Goal: Task Accomplishment & Management: Use online tool/utility

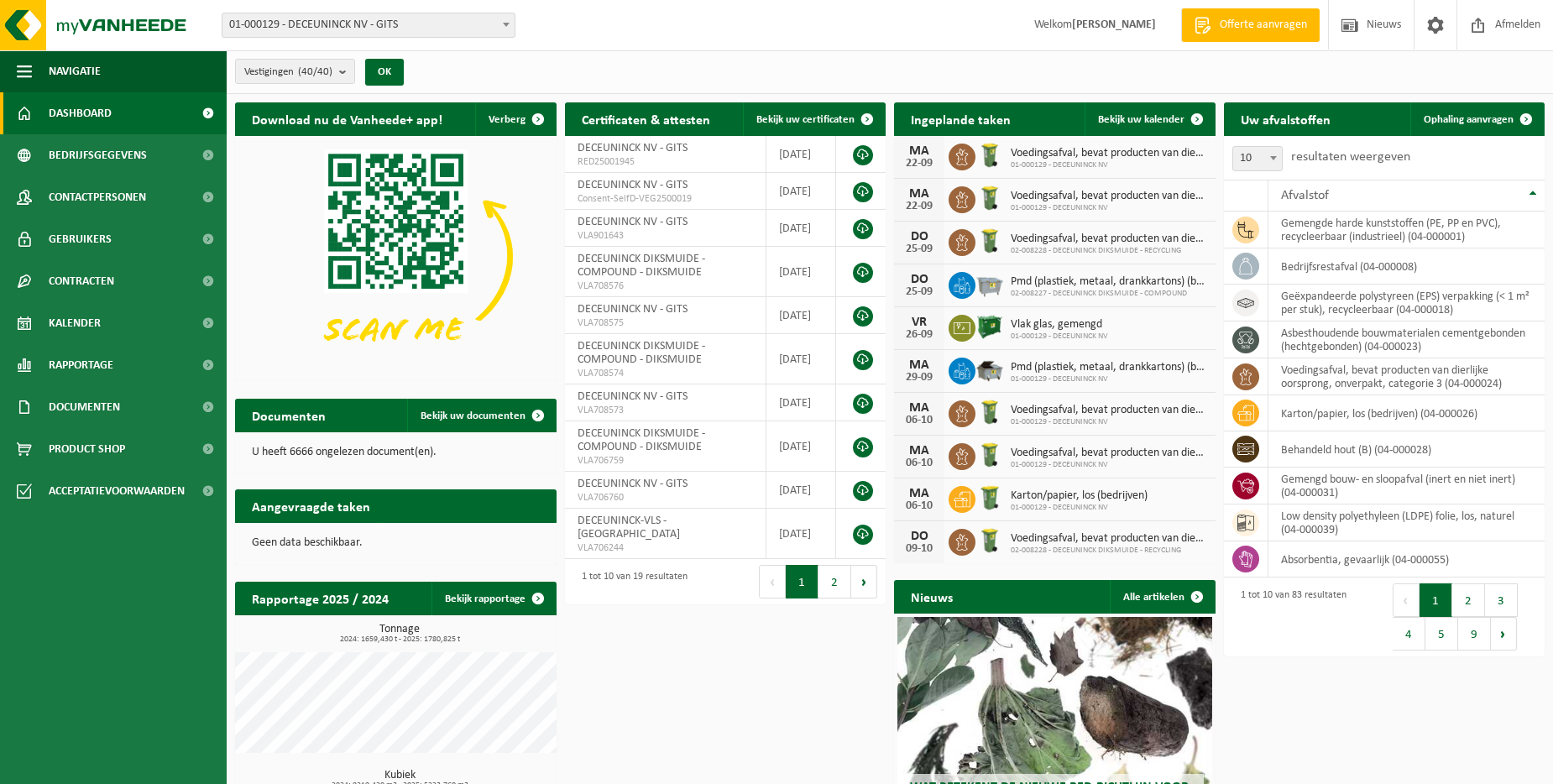
click at [511, 22] on span at bounding box center [506, 23] width 17 height 22
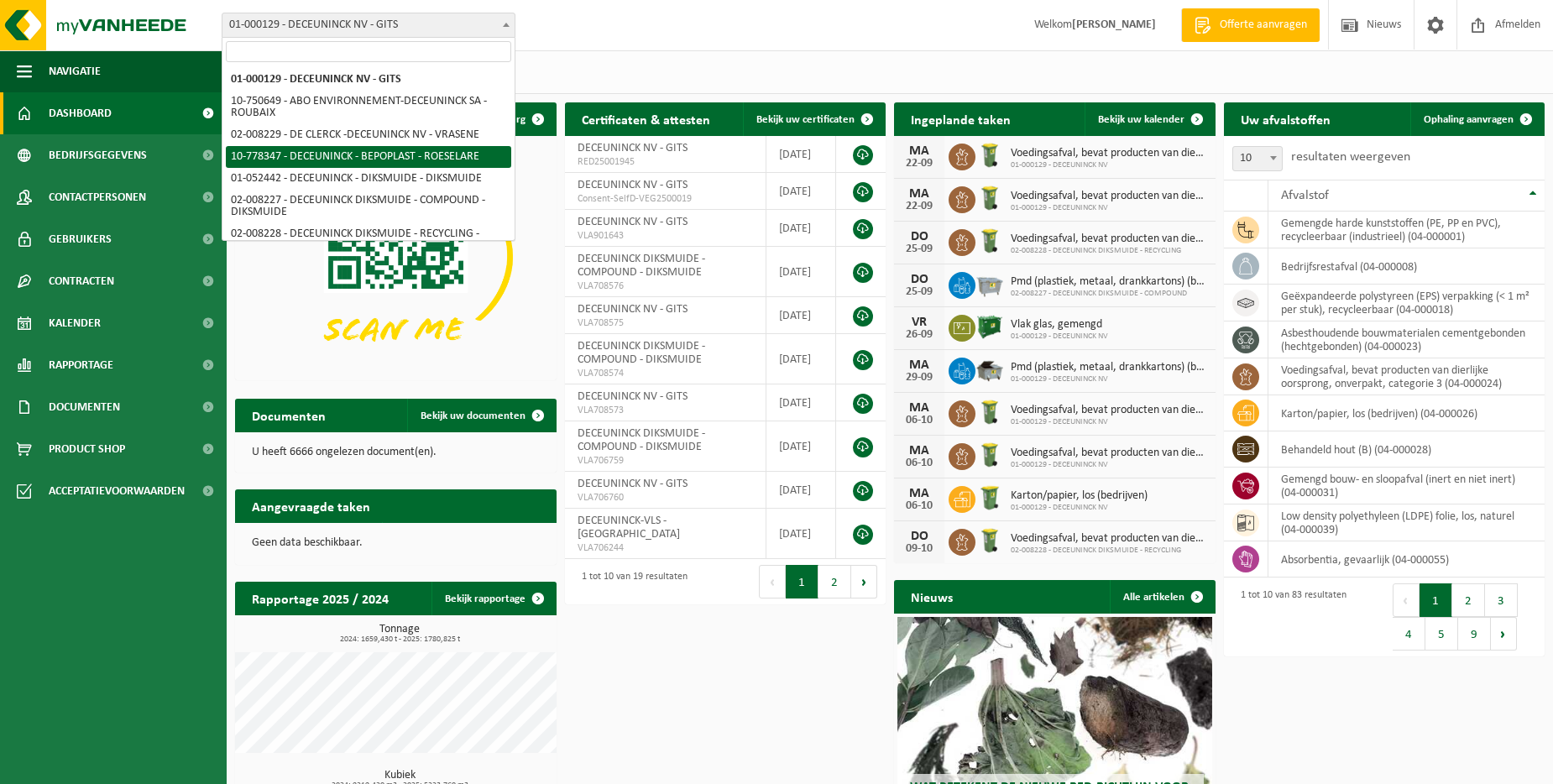
scroll to position [84, 0]
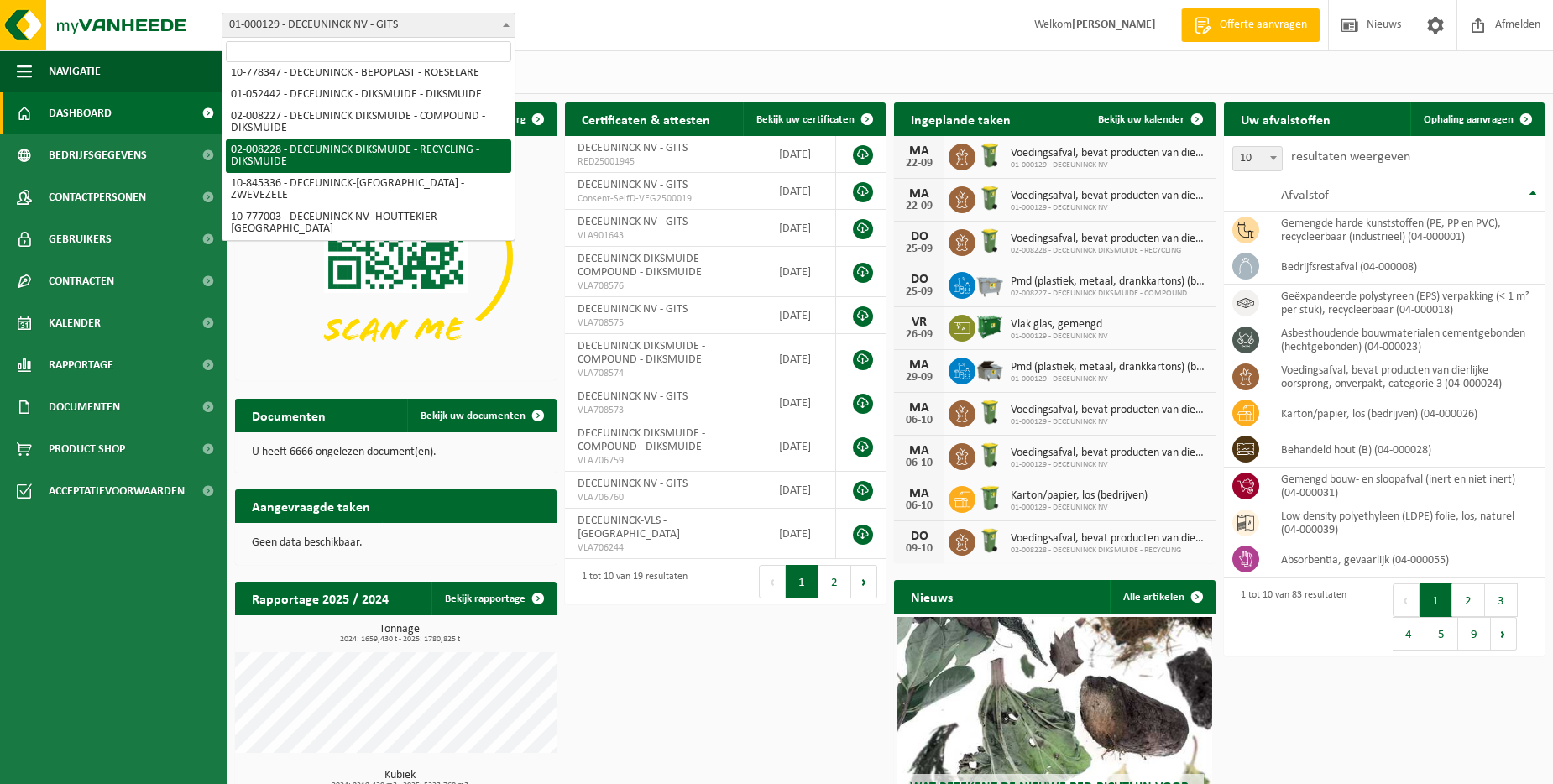
select select "1119"
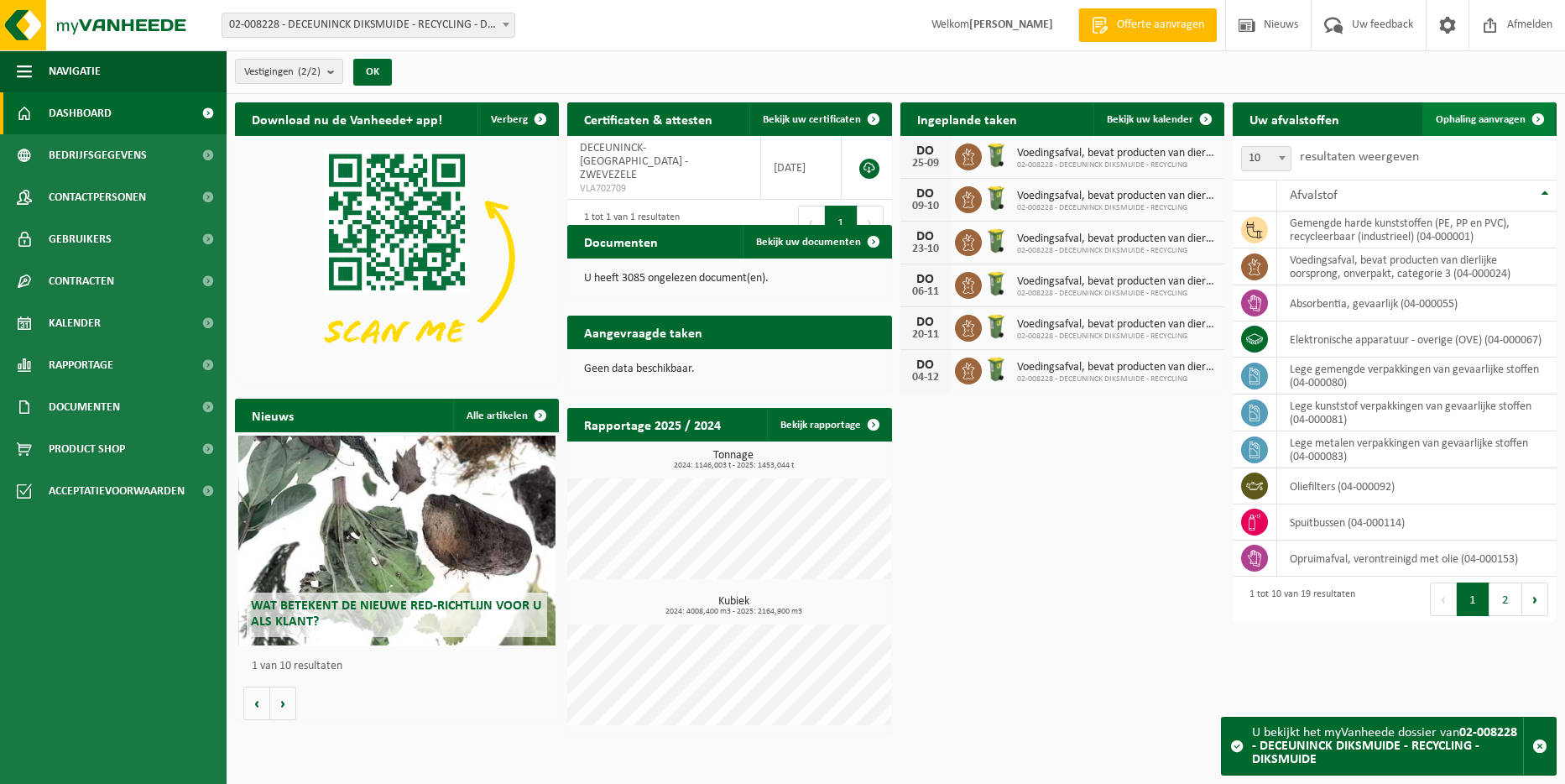
click at [1481, 114] on span "Ophaling aanvragen" at bounding box center [1480, 119] width 89 height 11
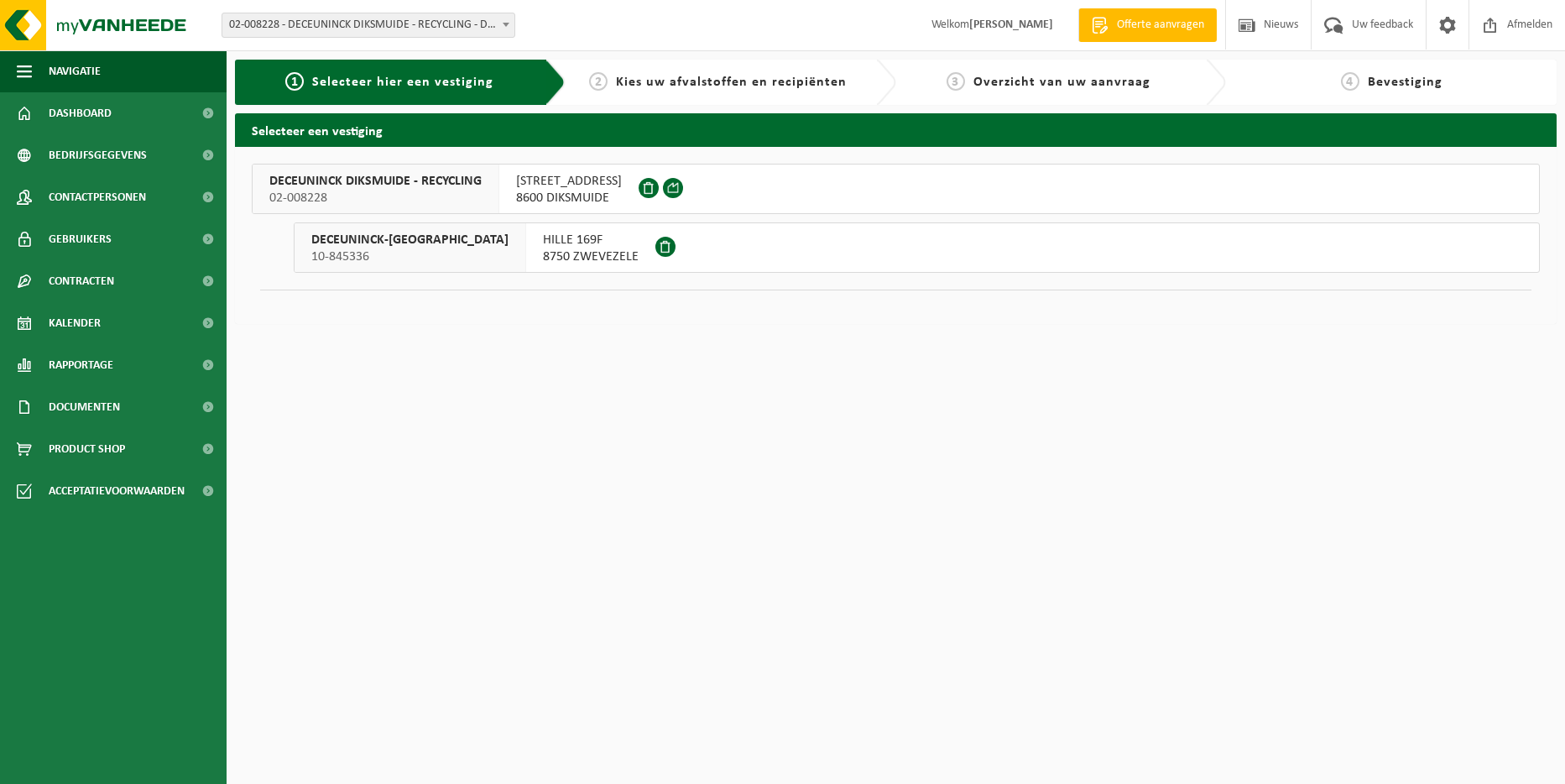
click at [446, 180] on span "DECEUNINCK DIKSMUIDE - RECYCLING" at bounding box center [375, 181] width 212 height 16
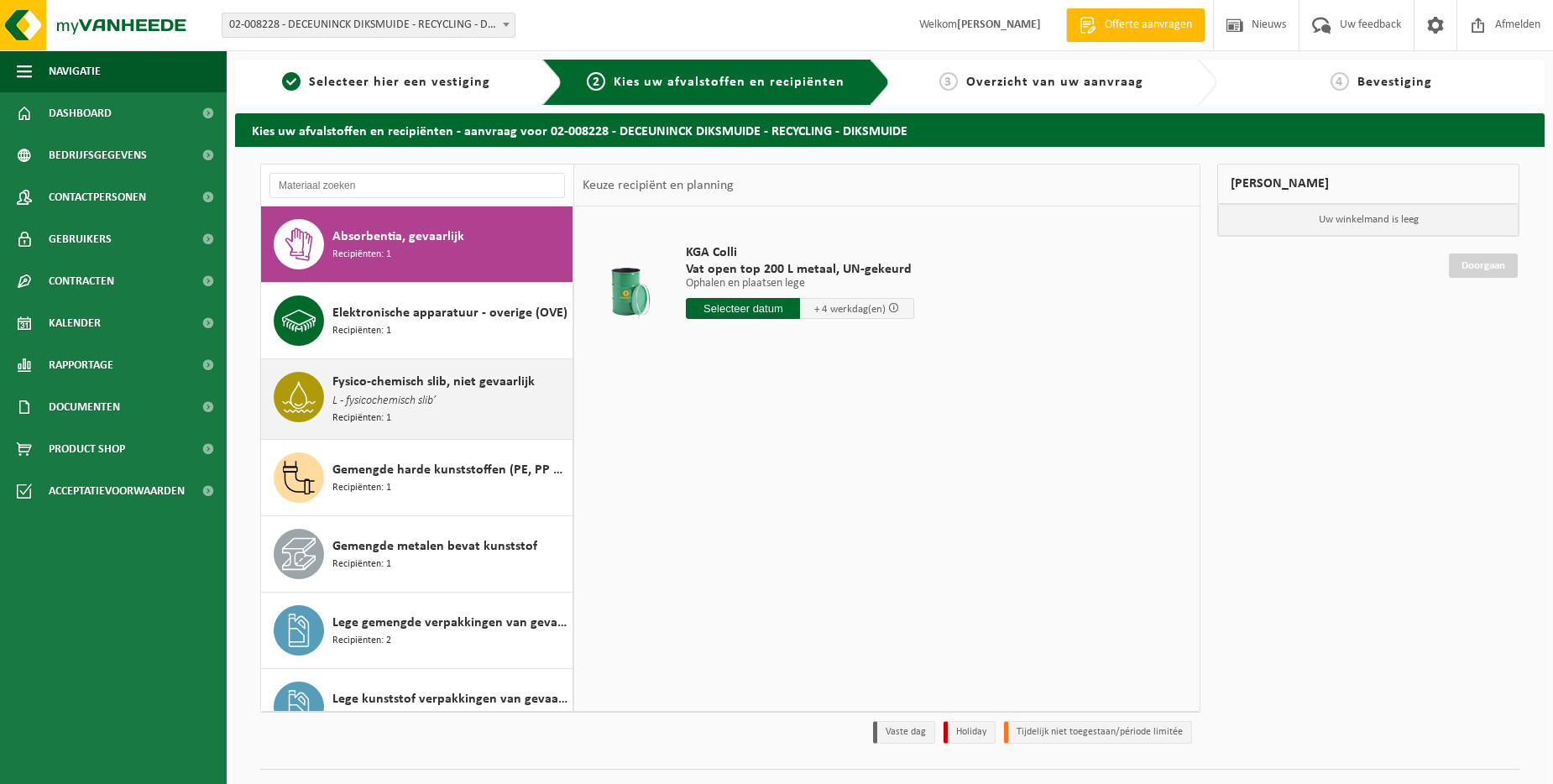
click at [432, 390] on span "Fysico-chemisch slib, niet gevaarlijk" at bounding box center [433, 381] width 202 height 20
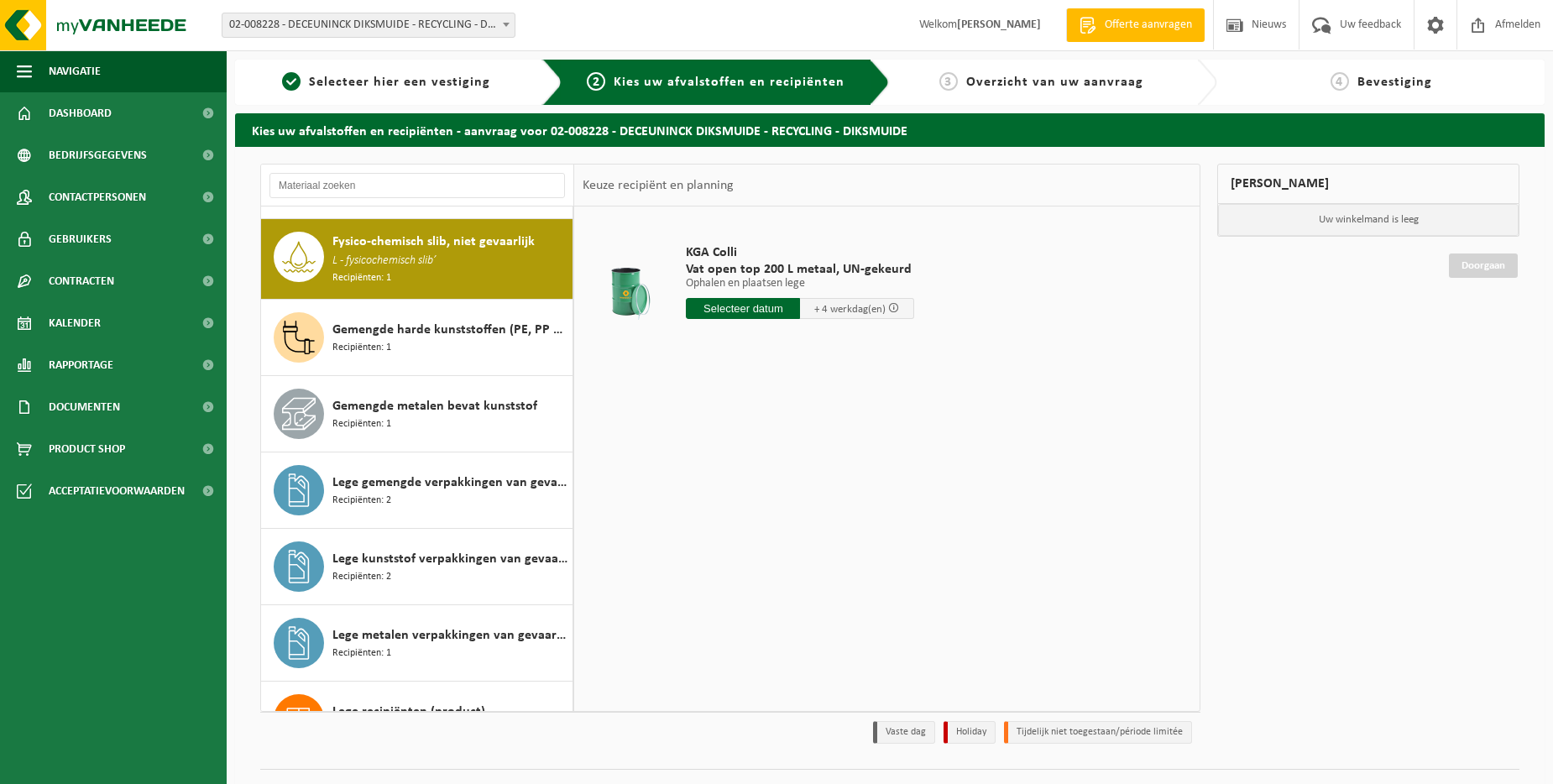
scroll to position [153, 0]
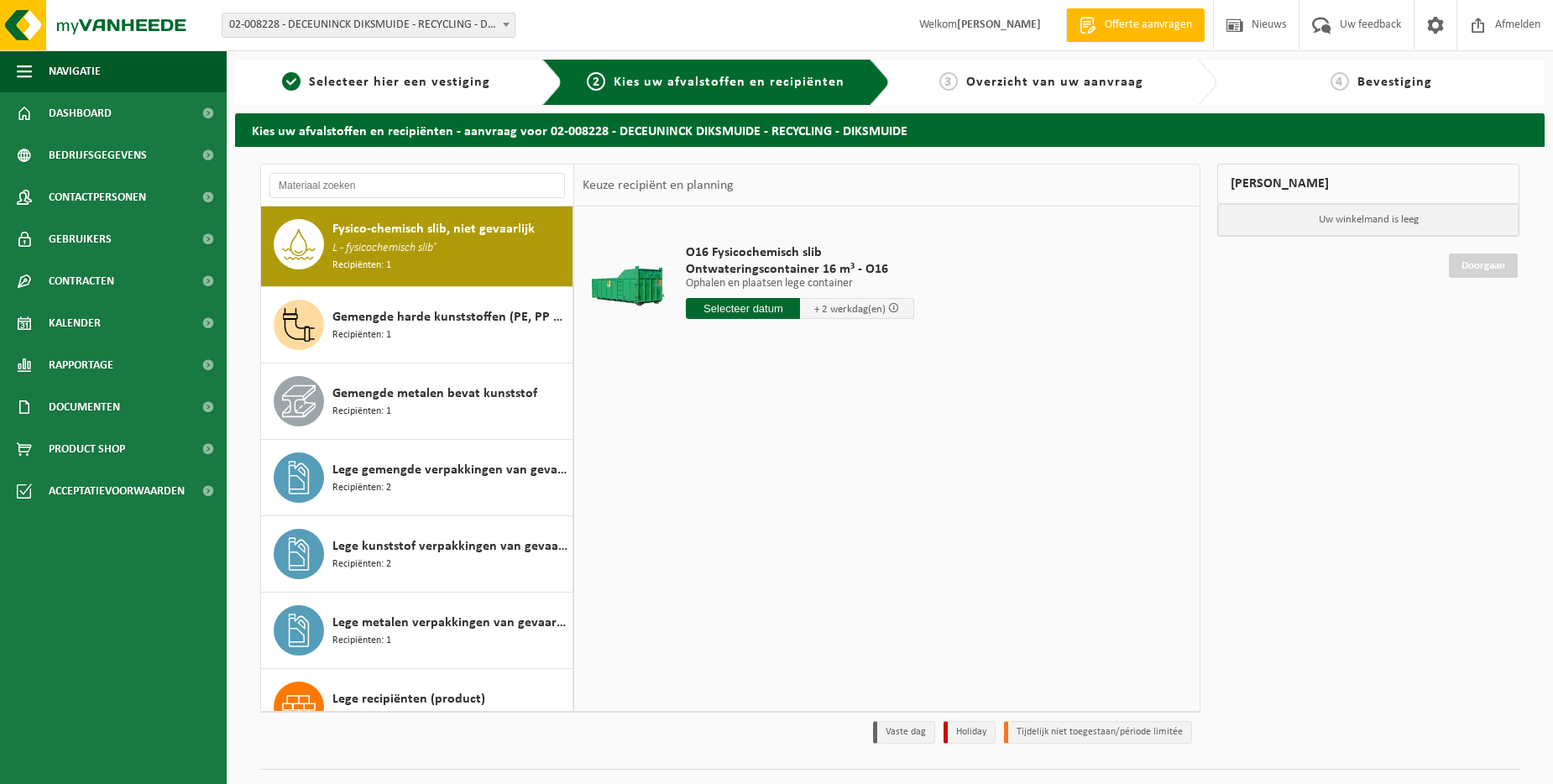
click at [743, 309] on input "text" at bounding box center [743, 308] width 114 height 21
click at [704, 486] on div "22" at bounding box center [701, 484] width 30 height 27
type input "Van 2025-09-22"
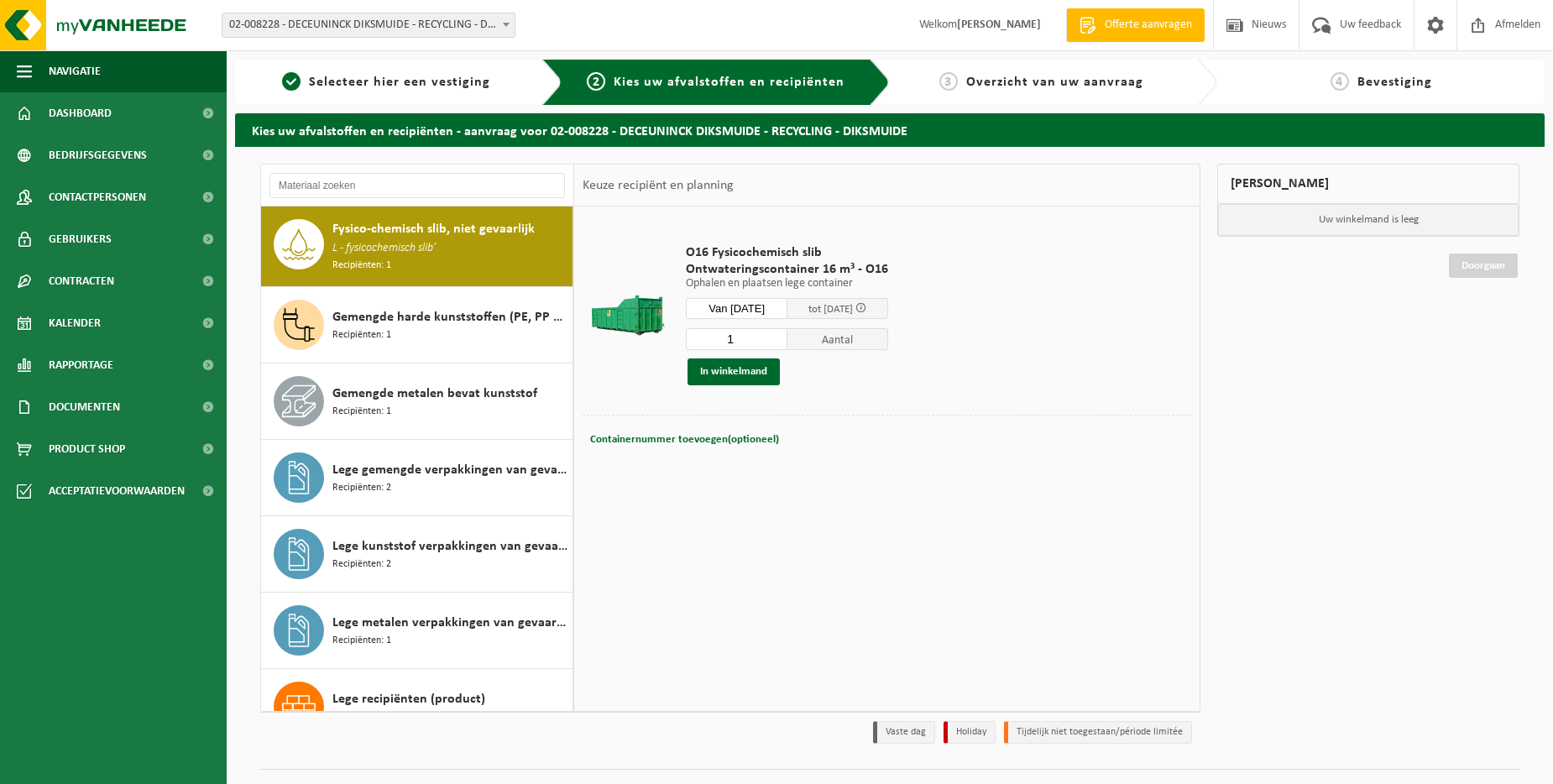
click at [750, 342] on input "1" at bounding box center [737, 339] width 102 height 22
type input "2"
click at [787, 337] on input "2" at bounding box center [737, 339] width 102 height 22
click at [757, 411] on td "O16 Fysicochemisch slib Ontwateringscontainer 16 m³ - O16 Ophalen en plaatsen l…" at bounding box center [932, 314] width 518 height 200
drag, startPoint x: 736, startPoint y: 429, endPoint x: 736, endPoint y: 438, distance: 9.0
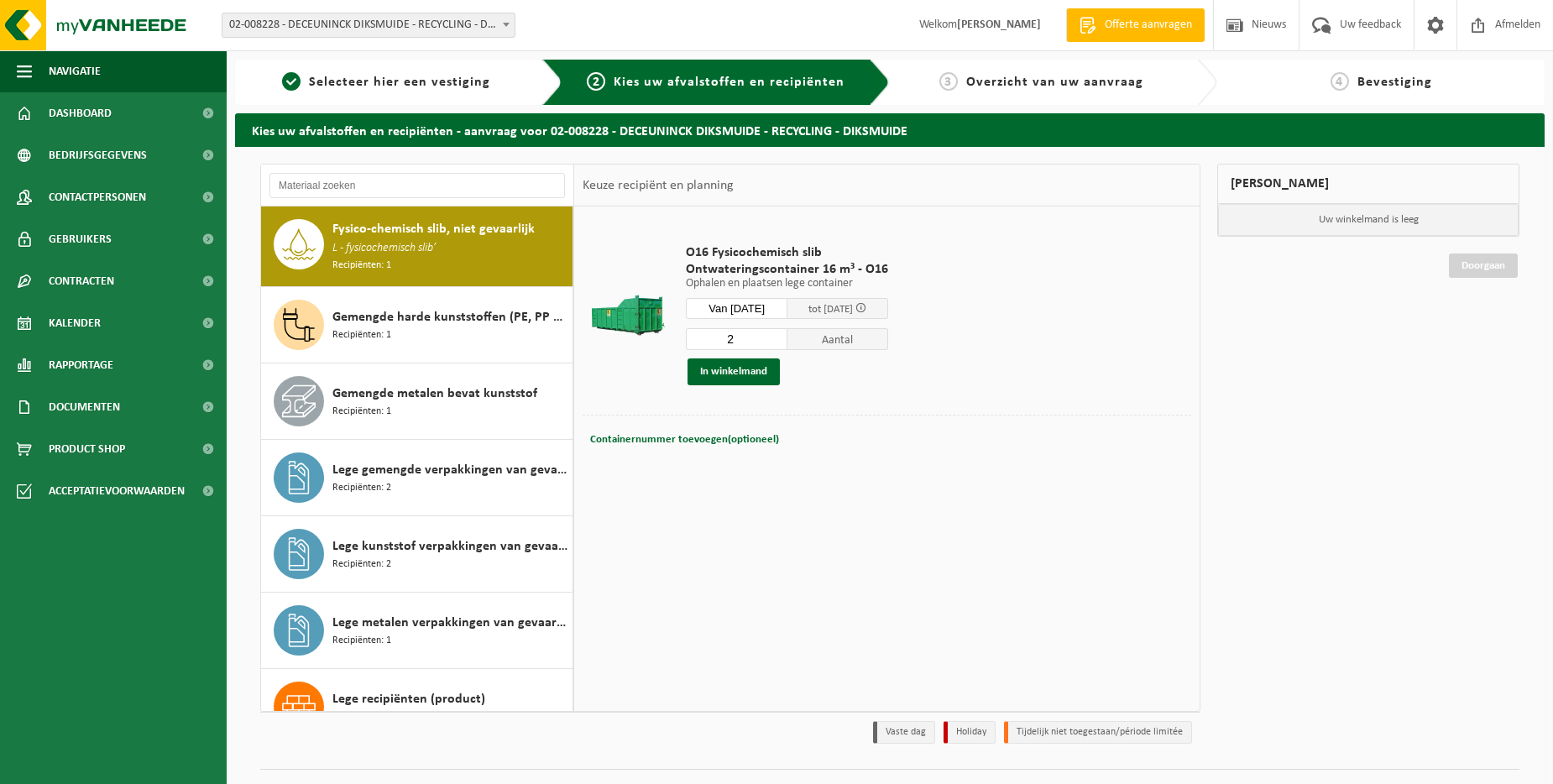
click at [736, 430] on button "Containernummer toevoegen(optioneel) Annuleren" at bounding box center [684, 439] width 192 height 23
click at [736, 438] on input "text" at bounding box center [796, 439] width 296 height 23
type input "016-115"
click at [787, 459] on input "text" at bounding box center [794, 464] width 296 height 23
type input "016-110"
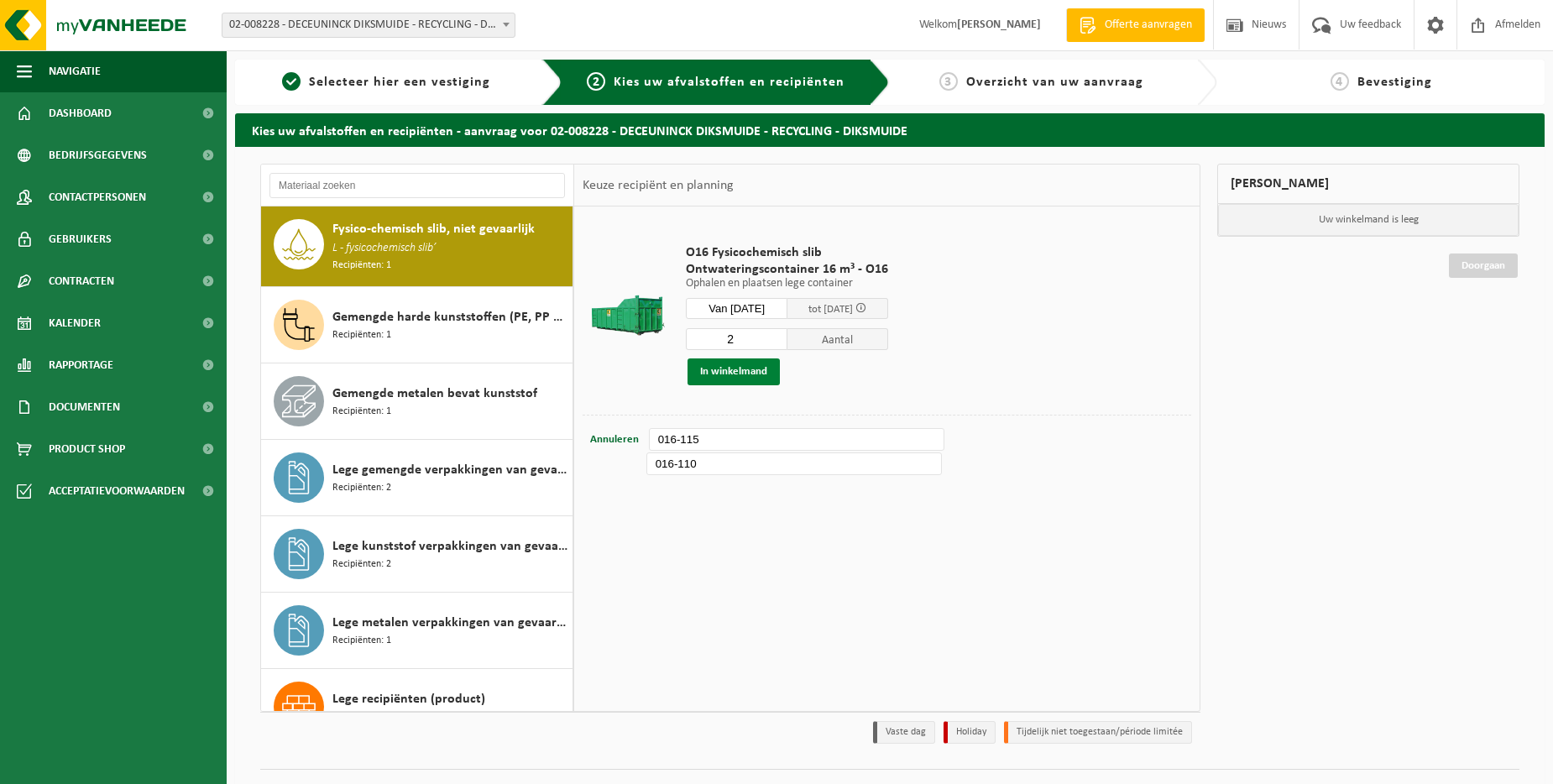
click at [725, 366] on button "In winkelmand" at bounding box center [733, 372] width 92 height 27
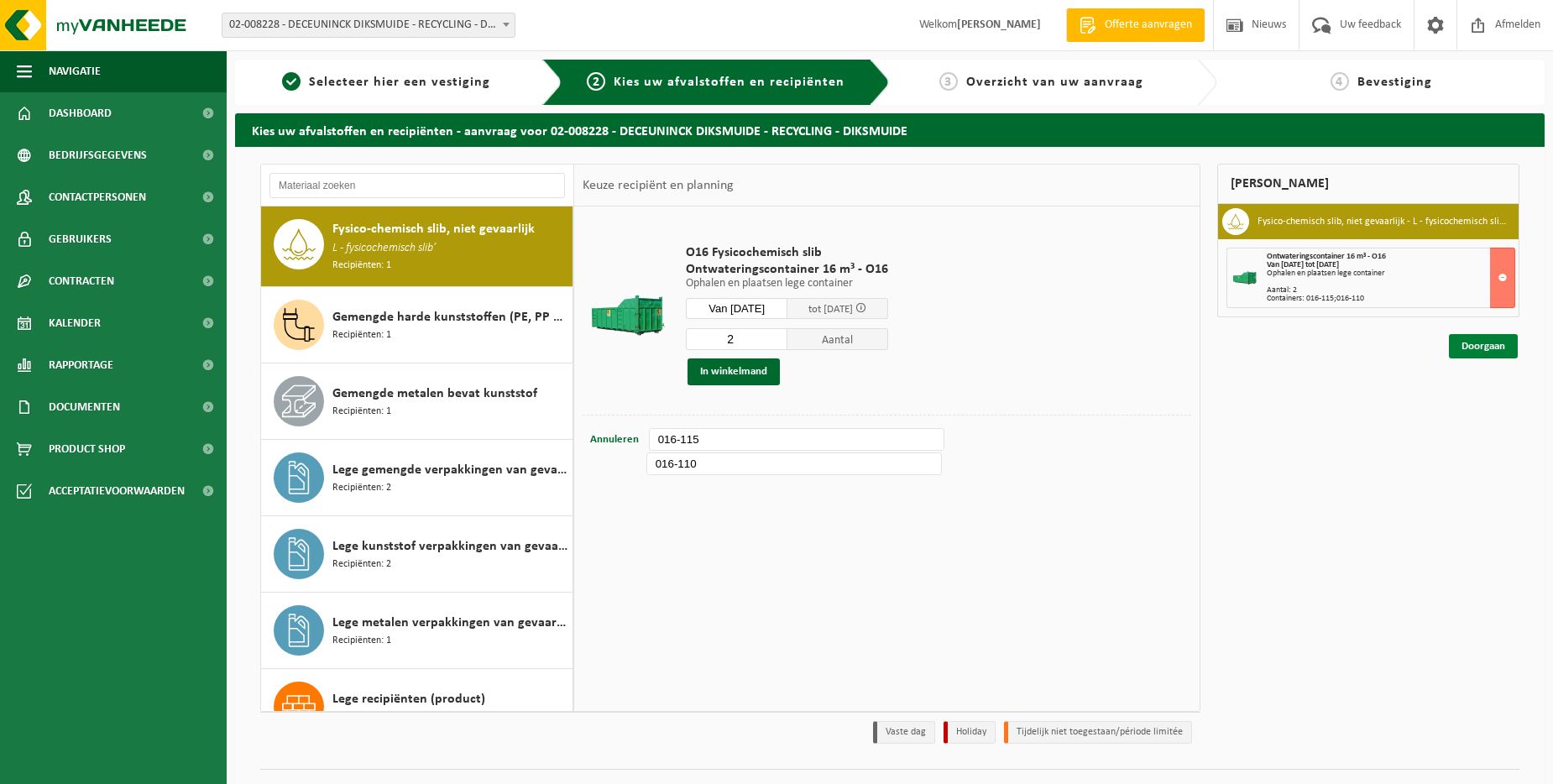
click at [1484, 342] on link "Doorgaan" at bounding box center [1483, 346] width 69 height 24
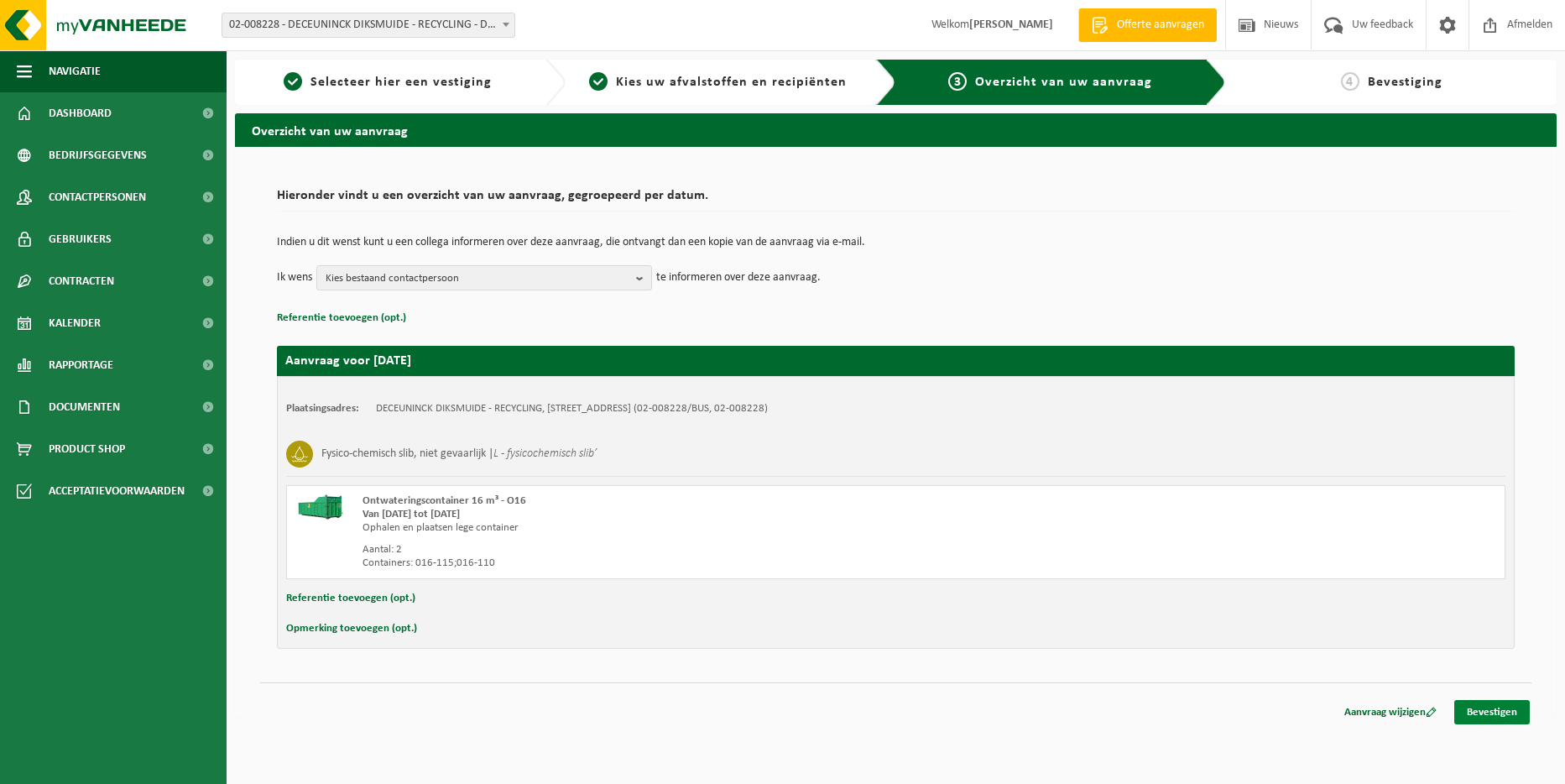
click at [1481, 713] on link "Bevestigen" at bounding box center [1492, 712] width 76 height 24
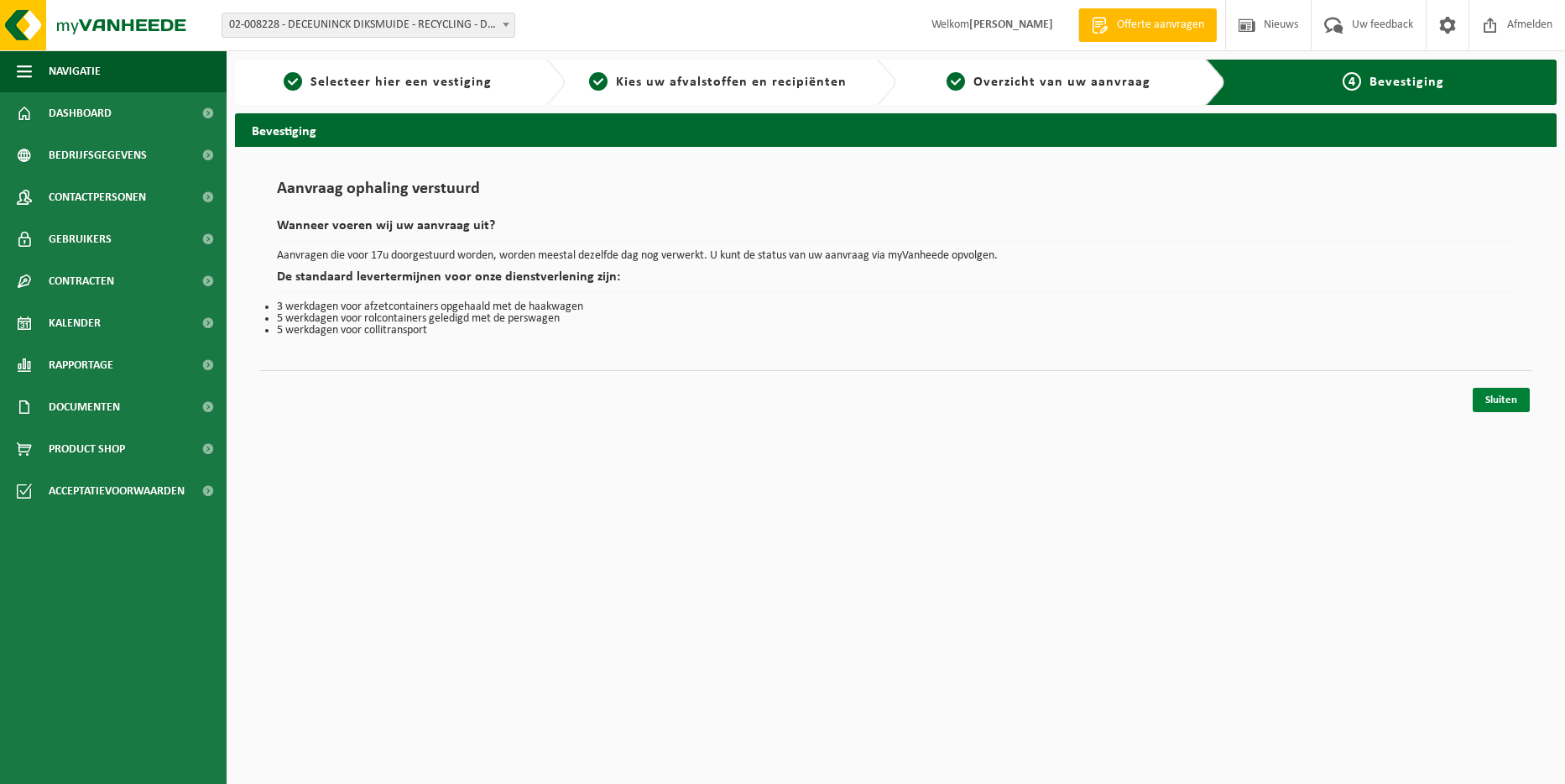
click at [1503, 403] on link "Sluiten" at bounding box center [1502, 399] width 57 height 24
